Goal: Transaction & Acquisition: Book appointment/travel/reservation

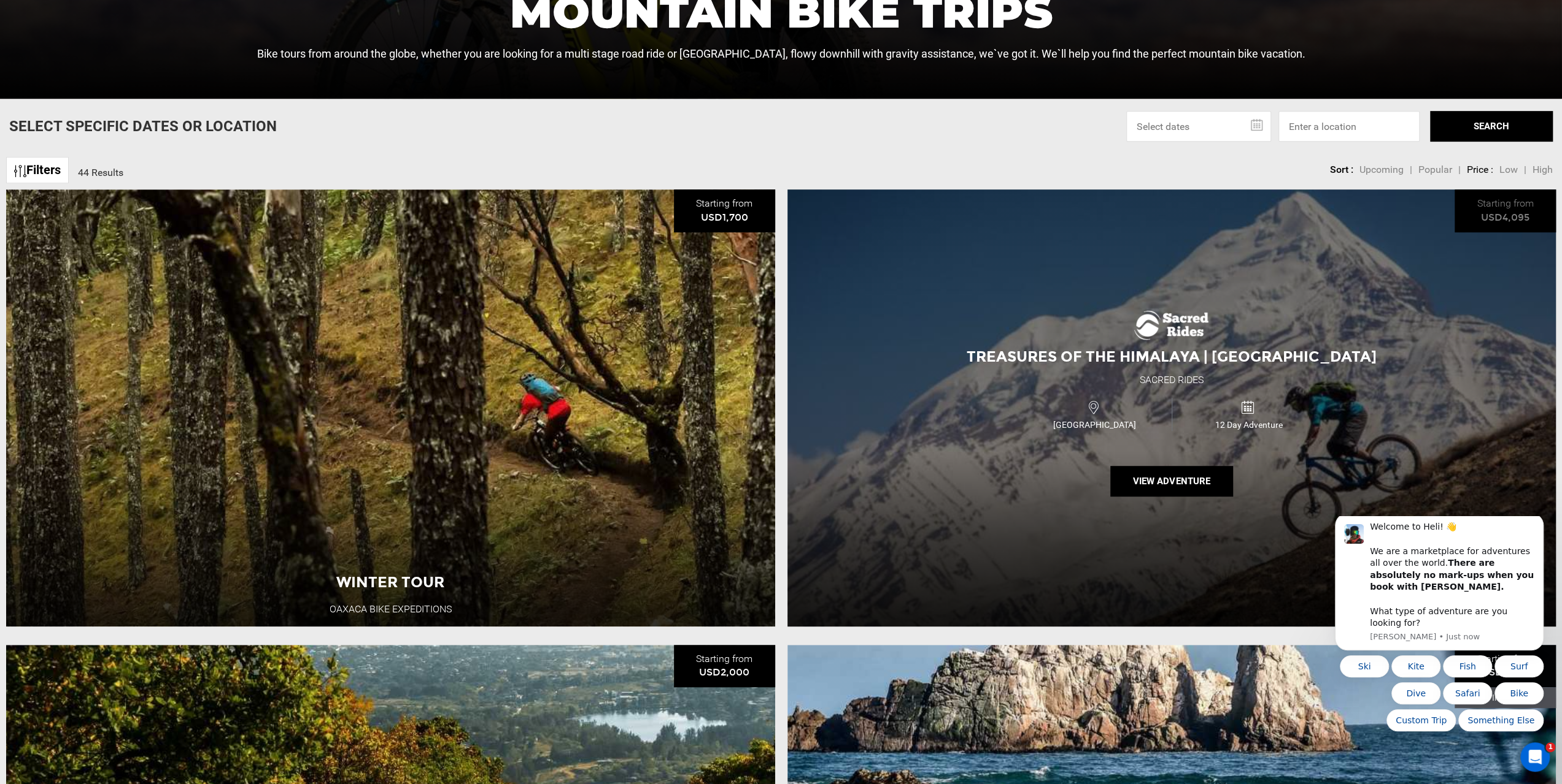
scroll to position [675, 0]
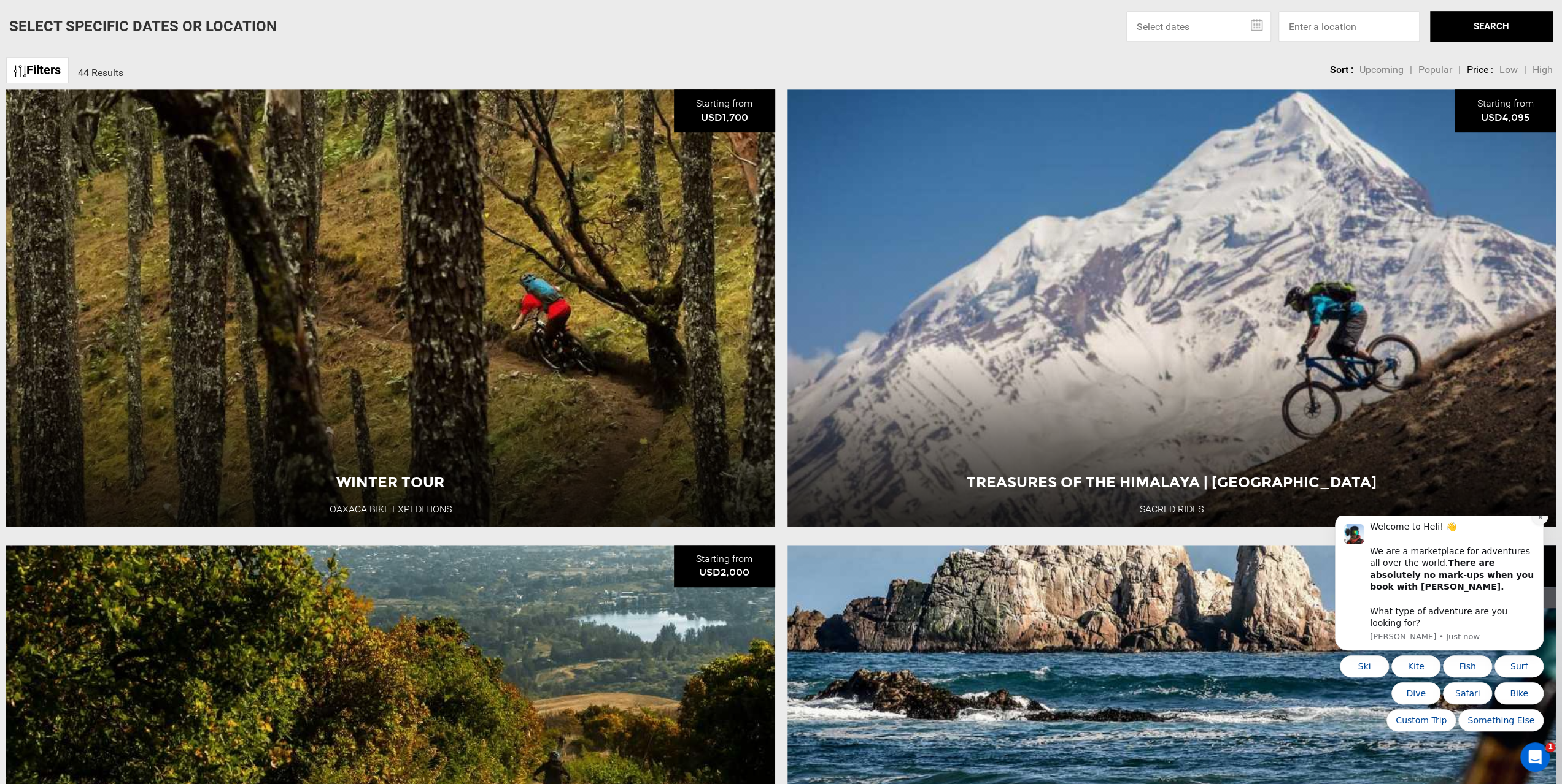
click at [1541, 521] on icon "Dismiss notification" at bounding box center [1540, 517] width 7 height 7
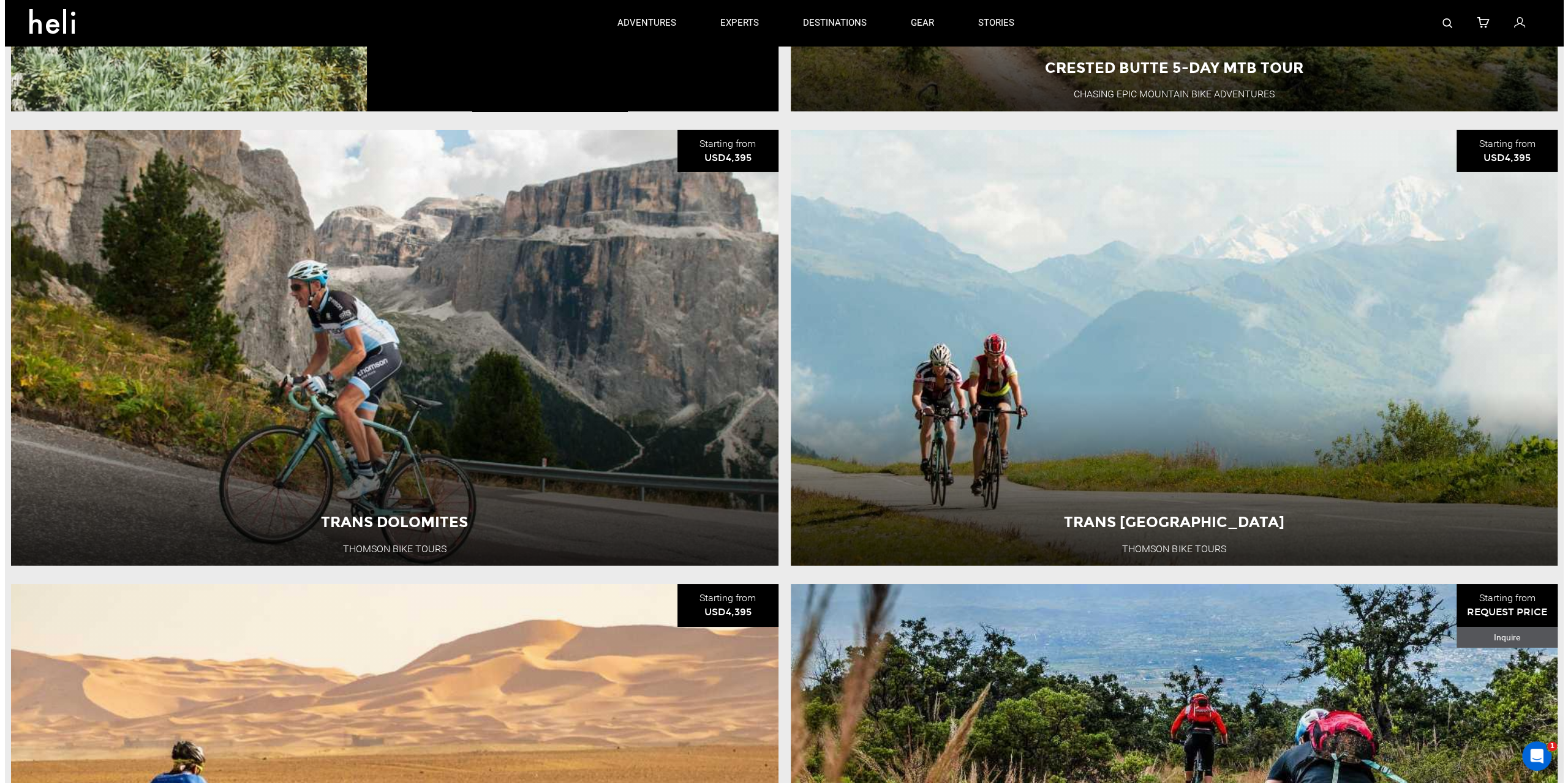
scroll to position [9, 0]
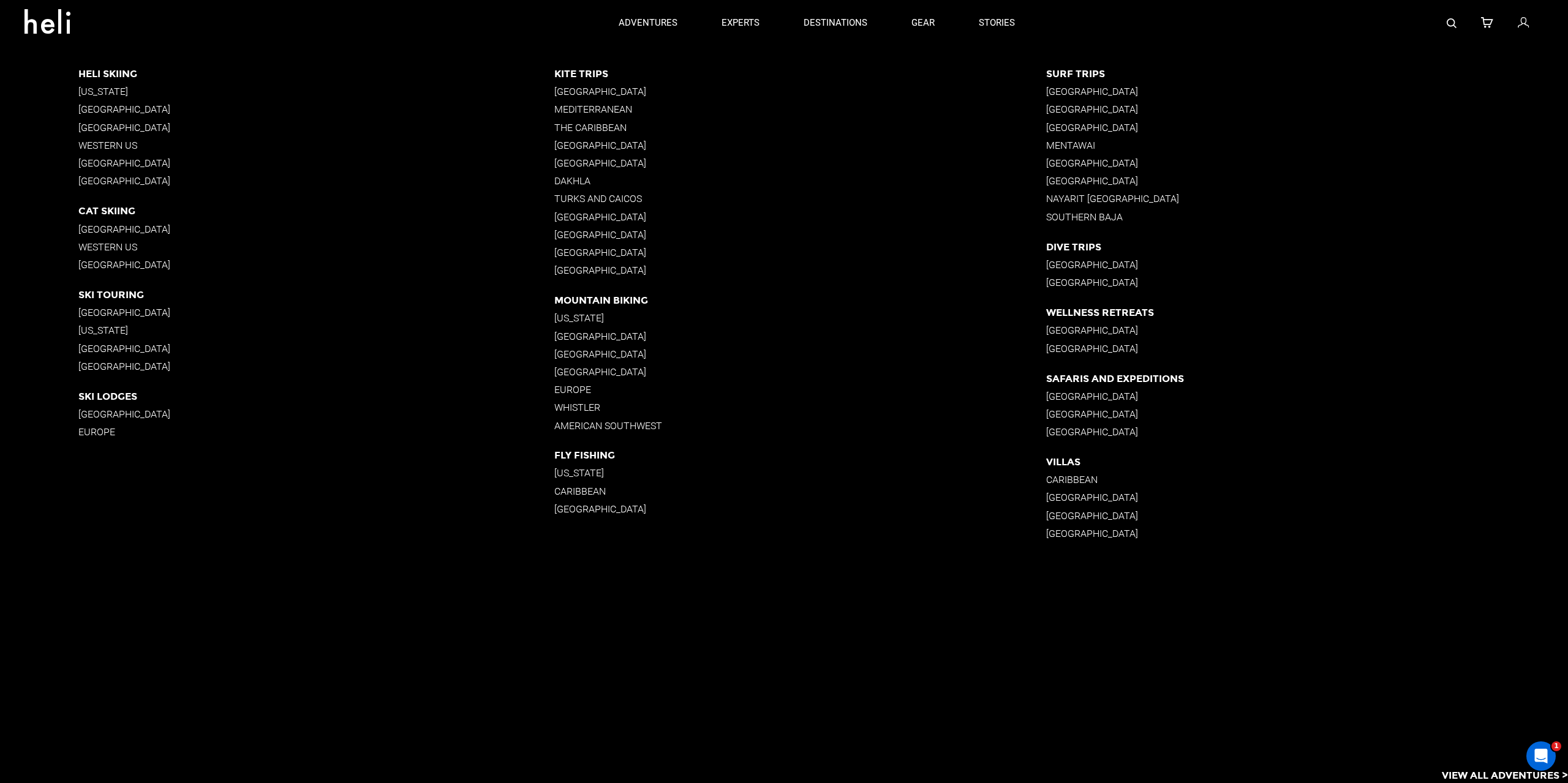
click at [614, 353] on p "[GEOGRAPHIC_DATA]" at bounding box center [800, 354] width 492 height 12
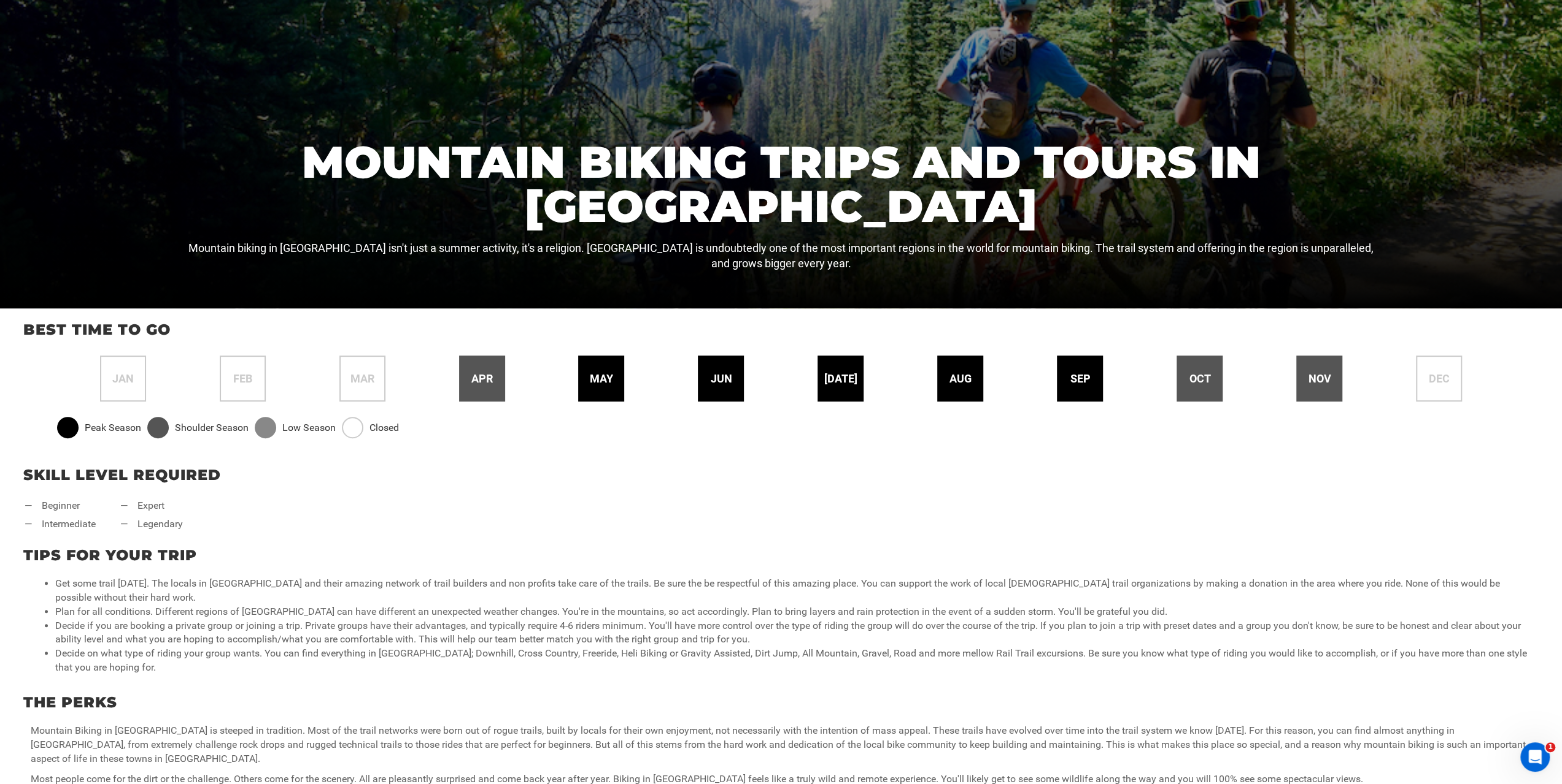
scroll to position [368, 0]
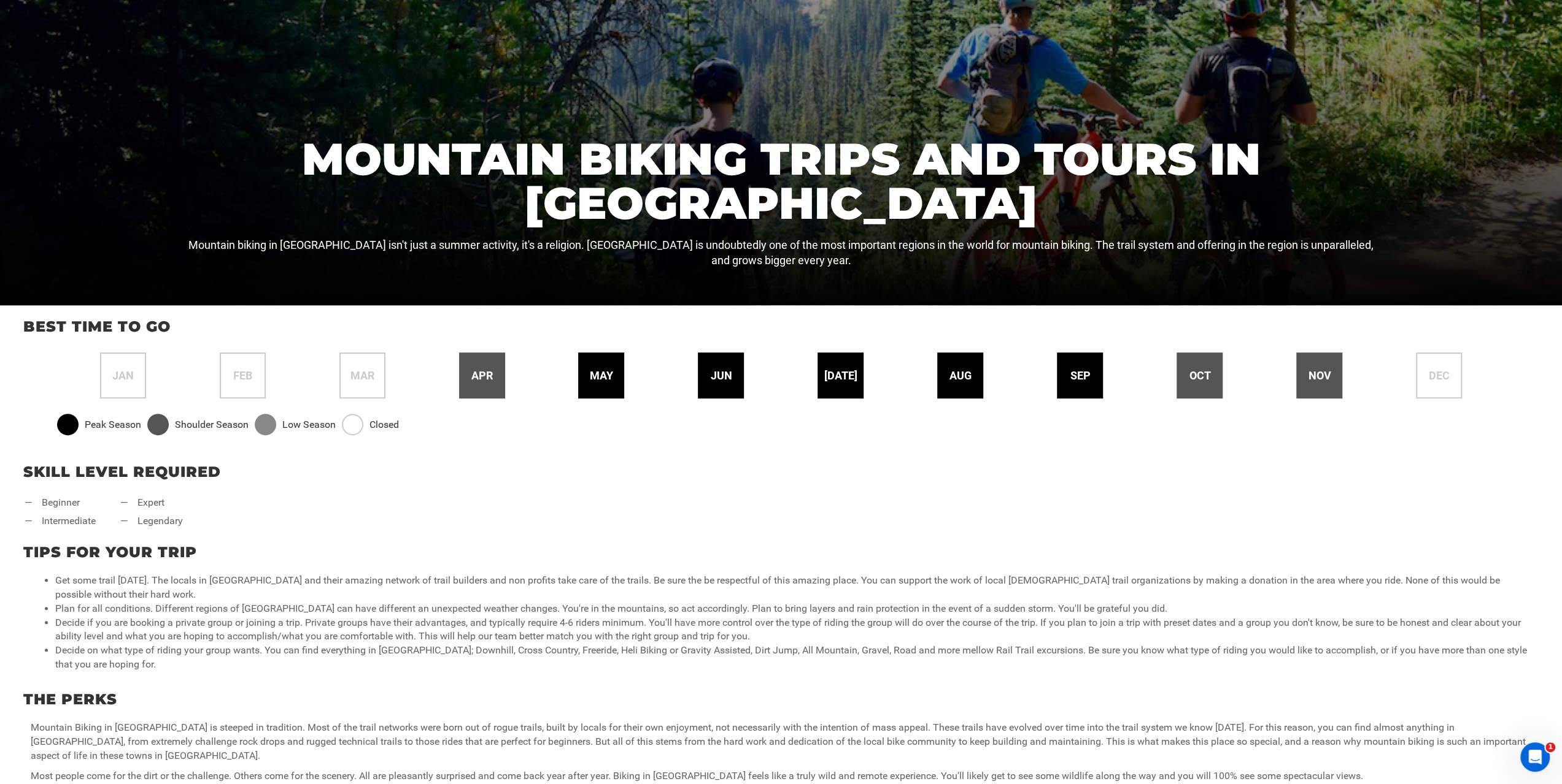
click at [833, 373] on span "[DATE]" at bounding box center [841, 375] width 33 height 16
click at [849, 377] on span "[DATE]" at bounding box center [841, 375] width 33 height 16
click at [966, 375] on span "aug" at bounding box center [960, 375] width 22 height 16
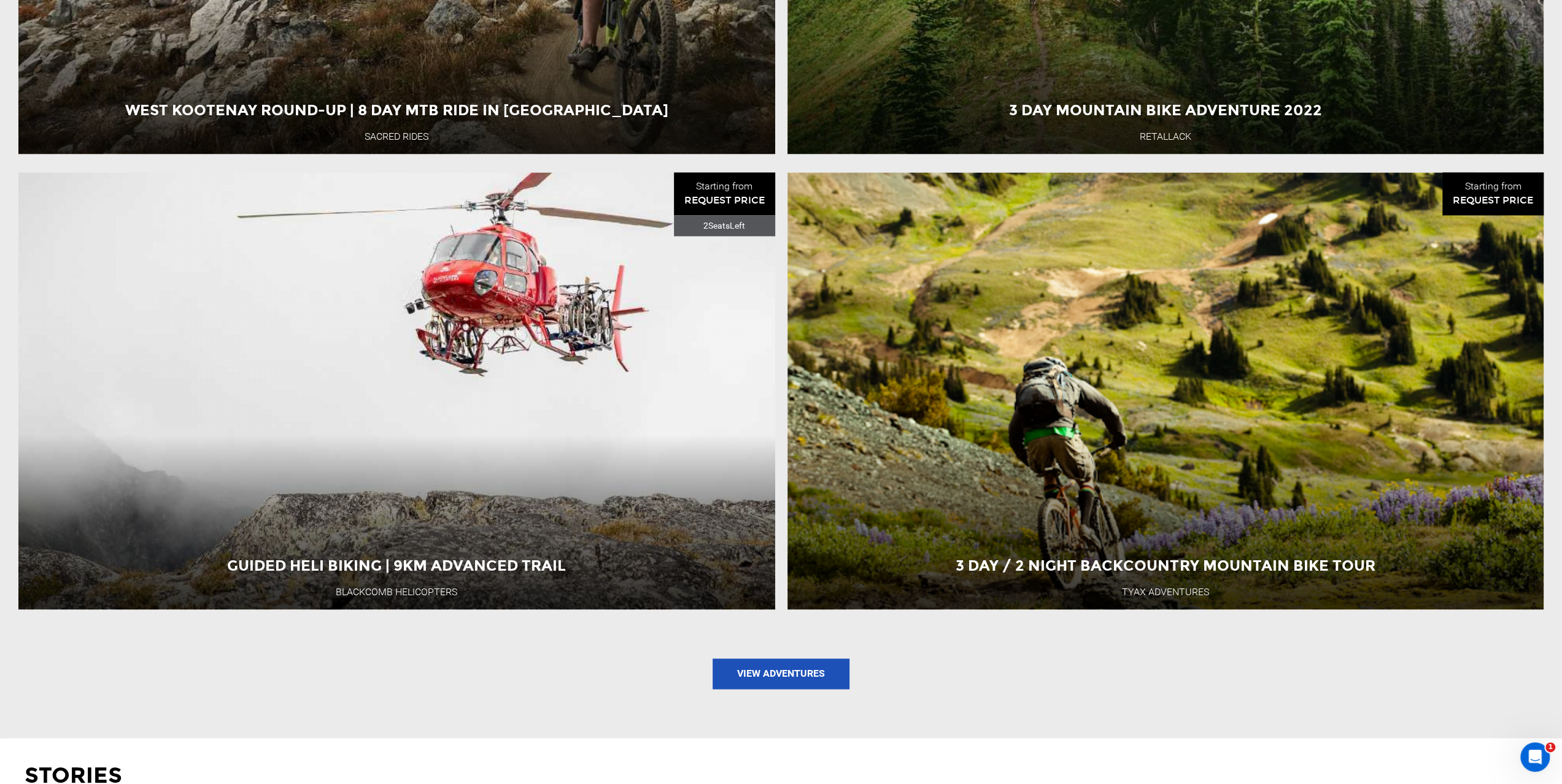
scroll to position [1779, 0]
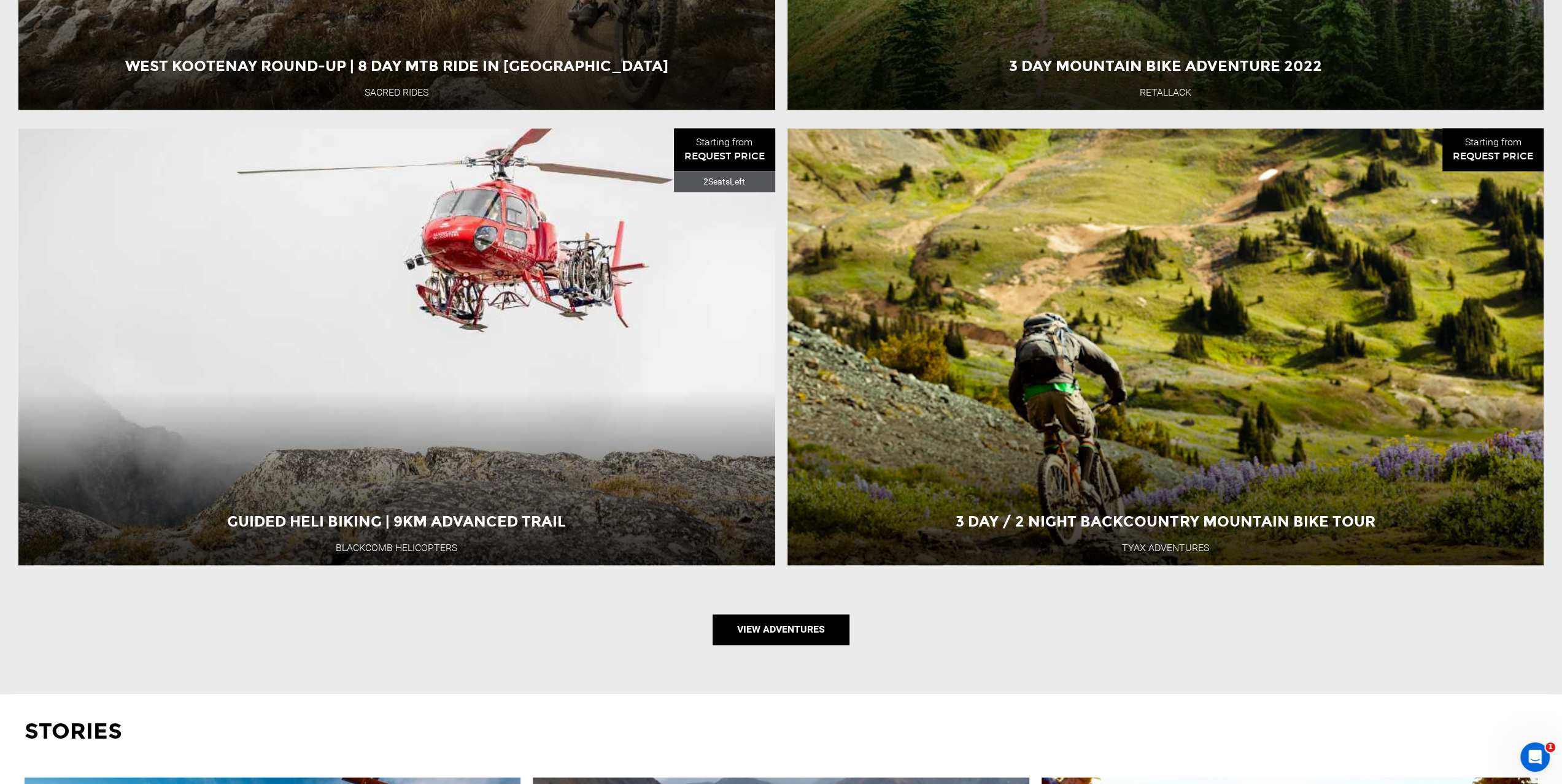
click at [814, 625] on link "View Adventures" at bounding box center [781, 629] width 137 height 30
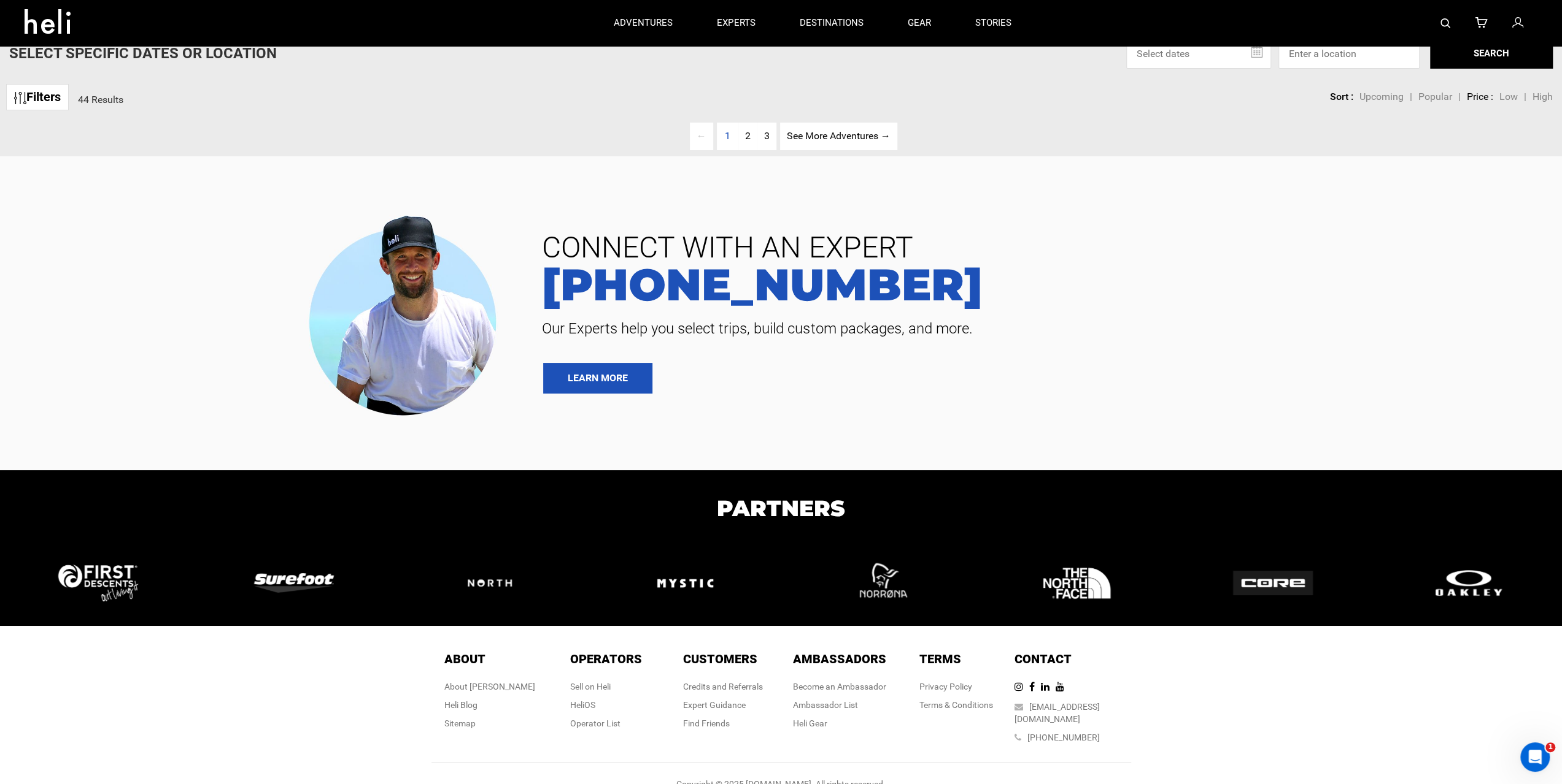
scroll to position [32, 0]
